Goal: Task Accomplishment & Management: Use online tool/utility

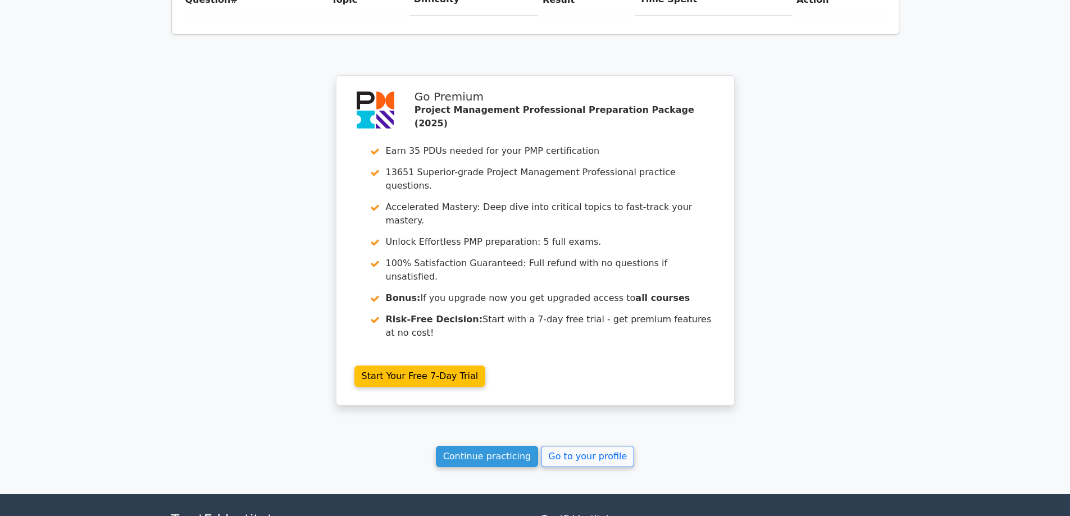
scroll to position [908, 0]
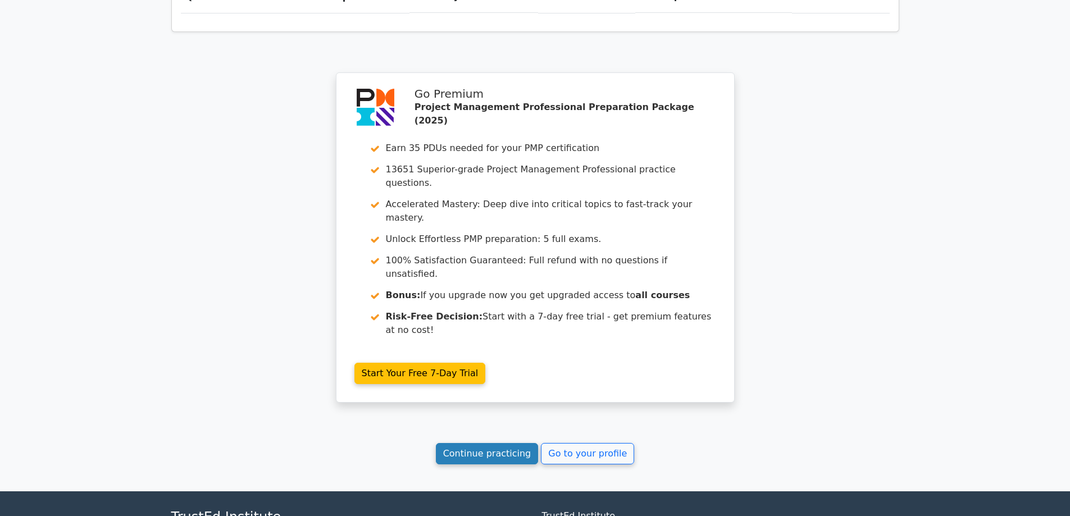
click at [486, 443] on link "Continue practicing" at bounding box center [487, 453] width 103 height 21
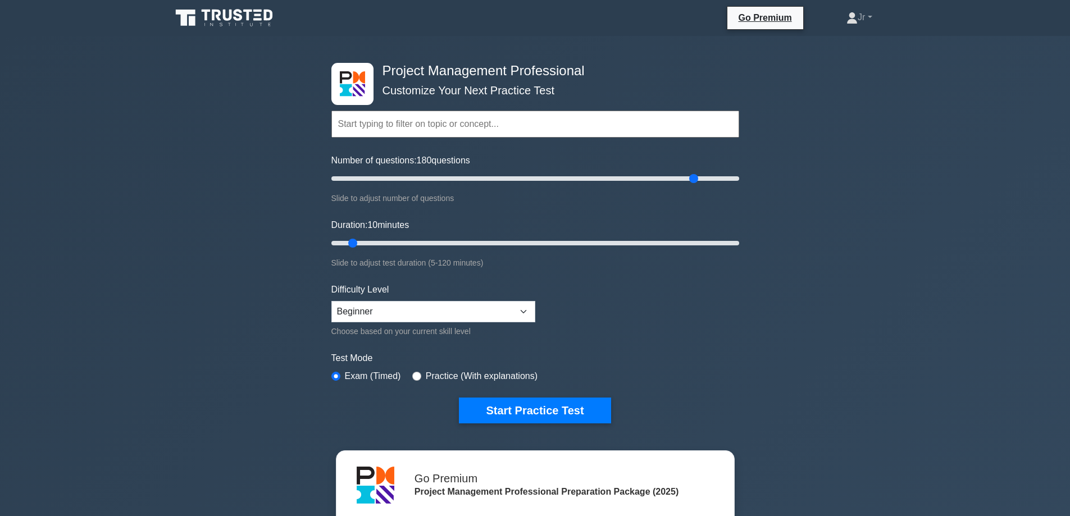
drag, startPoint x: 361, startPoint y: 177, endPoint x: 692, endPoint y: 175, distance: 330.8
type input "180"
click at [692, 175] on input "Number of questions: 180 questions" at bounding box center [535, 178] width 408 height 13
drag, startPoint x: 400, startPoint y: 231, endPoint x: 827, endPoint y: 230, distance: 427.4
type input "120"
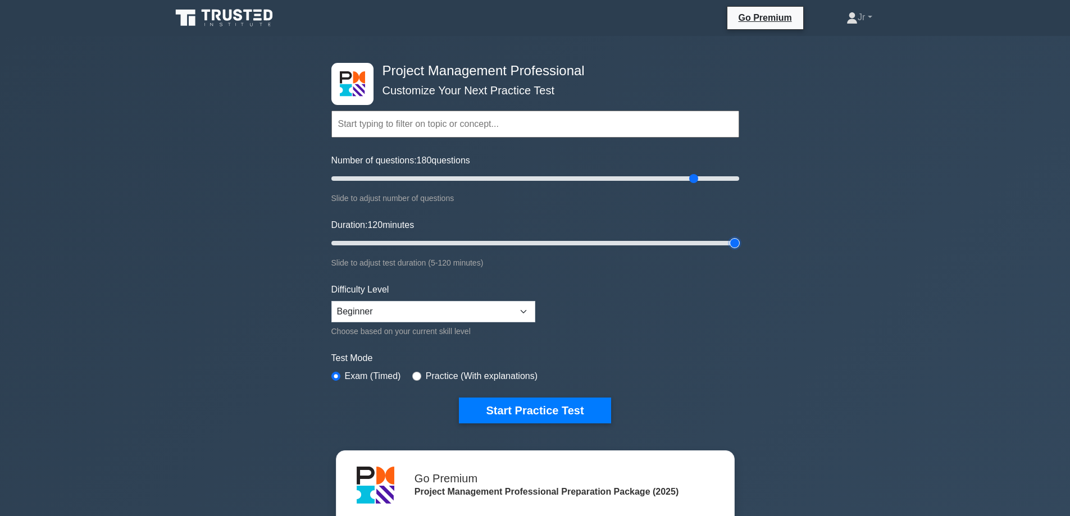
click at [739, 236] on input "Duration: 120 minutes" at bounding box center [535, 242] width 408 height 13
click at [443, 309] on select "Beginner Intermediate Expert" at bounding box center [433, 311] width 204 height 21
select select "intermediate"
click at [331, 301] on select "Beginner Intermediate Expert" at bounding box center [433, 311] width 204 height 21
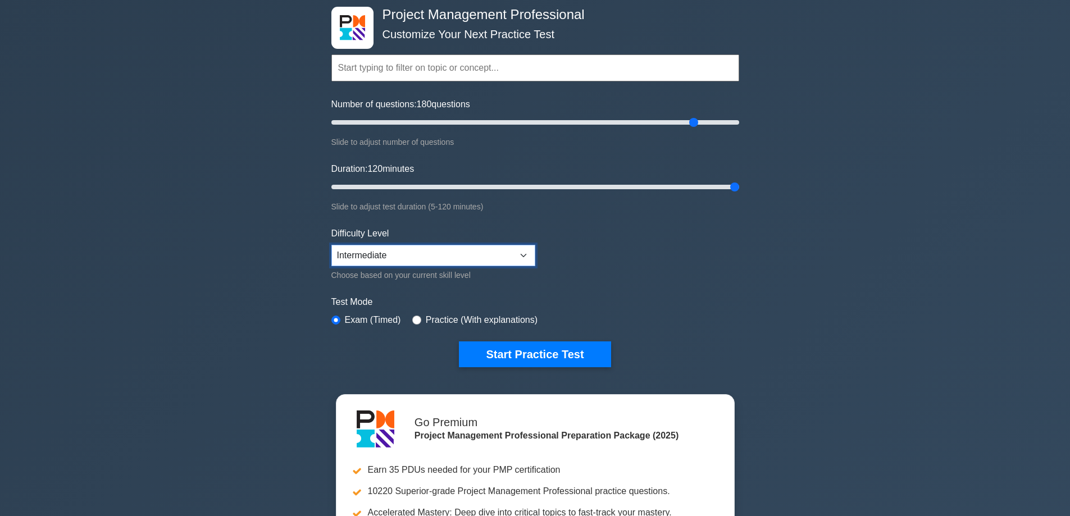
scroll to position [112, 0]
